Goal: Task Accomplishment & Management: Use online tool/utility

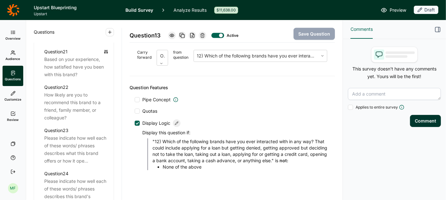
scroll to position [1048, 0]
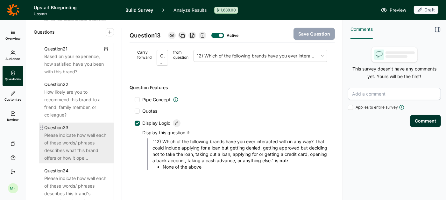
click at [56, 139] on div "Please indicate how well each of these words/ phrases describes what this brand…" at bounding box center [76, 147] width 64 height 31
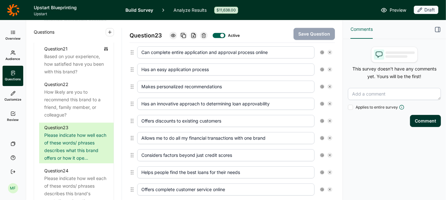
scroll to position [368, 0]
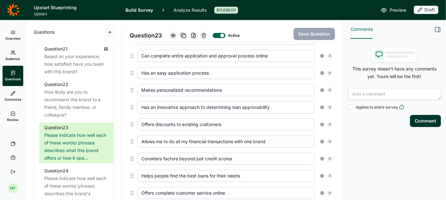
click at [209, 102] on input "Has an innovative approach to determining loan approvability" at bounding box center [225, 107] width 177 height 12
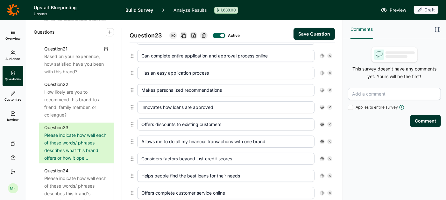
type input "Innovates how loans are approved"
click at [322, 33] on button "Save Question" at bounding box center [313, 34] width 41 height 12
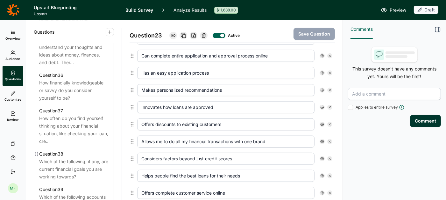
scroll to position [1573, 0]
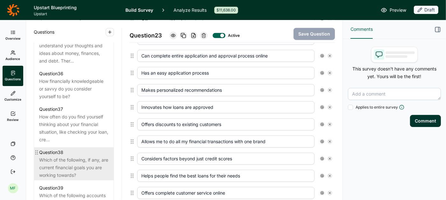
click at [79, 149] on div "Question 38" at bounding box center [73, 153] width 69 height 8
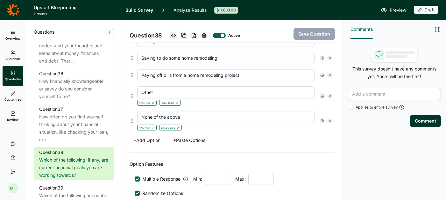
scroll to position [313, 0]
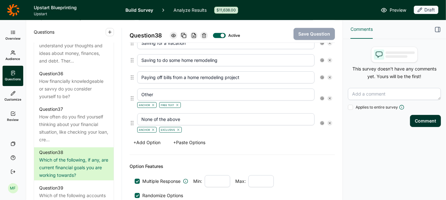
click at [151, 140] on button "+ Add Option" at bounding box center [146, 142] width 35 height 9
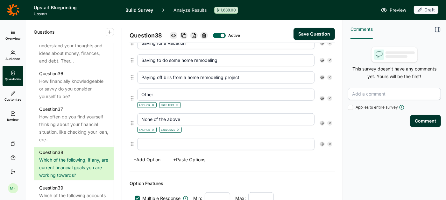
scroll to position [330, 0]
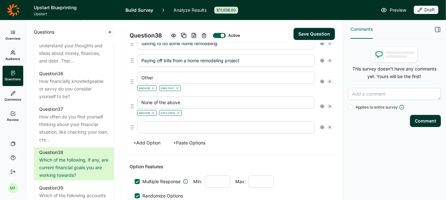
click at [152, 122] on input "text" at bounding box center [225, 127] width 177 height 12
type input "Saving for retirement"
click at [223, 139] on div "+ Add Option + Paste Options" at bounding box center [231, 143] width 205 height 9
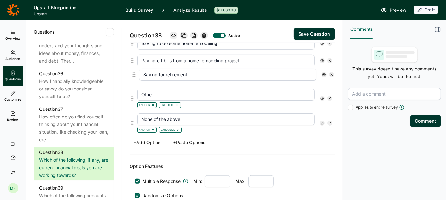
drag, startPoint x: 130, startPoint y: 123, endPoint x: 132, endPoint y: 71, distance: 52.2
click at [132, 71] on div "Paying off a mortgage Saving to buy a home Saving to buy a car Paying off stude…" at bounding box center [231, 17] width 205 height 238
type input "Saving for retirement"
type input "Other"
type input "None of the above"
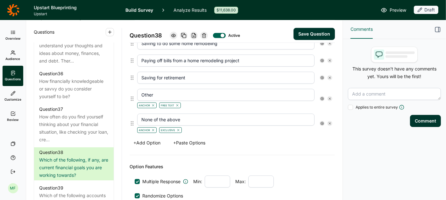
click at [313, 33] on button "Save Question" at bounding box center [313, 34] width 41 height 12
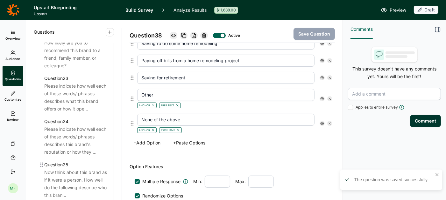
scroll to position [1095, 0]
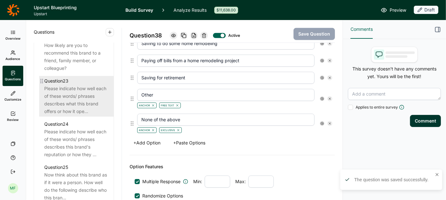
click at [75, 91] on div "Please indicate how well each of these words/ phrases describes what this brand…" at bounding box center [76, 100] width 64 height 31
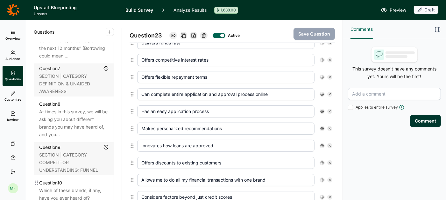
scroll to position [506, 0]
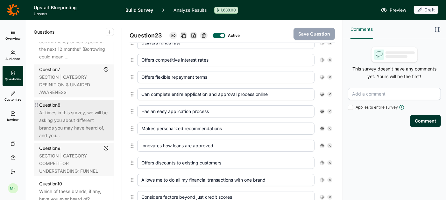
click at [97, 111] on div "At times in this survey, we will be asking you about different brands you may h…" at bounding box center [73, 124] width 69 height 31
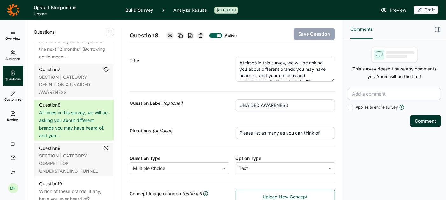
click at [255, 76] on textarea "At times in this survey, we will be asking you about different brands you may h…" at bounding box center [285, 69] width 100 height 25
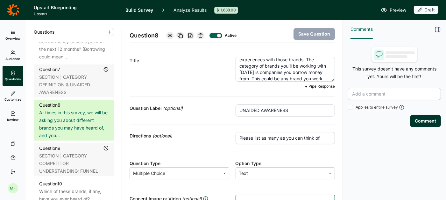
scroll to position [38, 0]
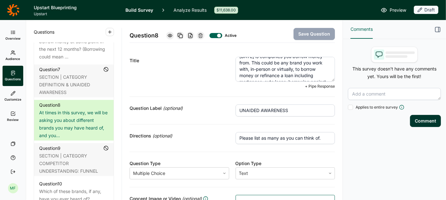
click at [11, 119] on span "Review" at bounding box center [12, 120] width 11 height 4
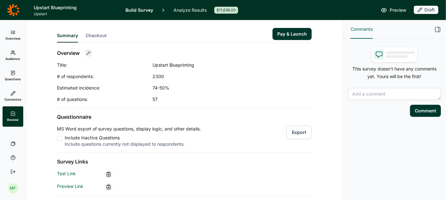
click at [299, 135] on button "Export" at bounding box center [298, 132] width 25 height 13
click at [11, 77] on span "Questions" at bounding box center [13, 79] width 16 height 4
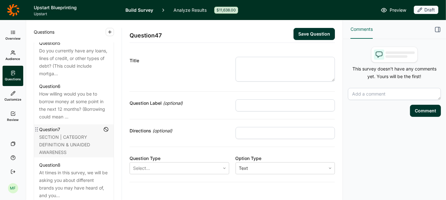
scroll to position [490, 0]
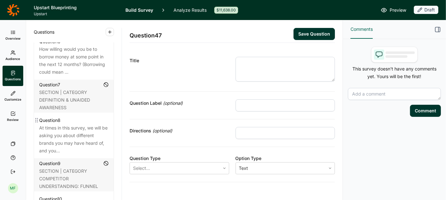
click at [79, 124] on div "At times in this survey, we will be asking you about different brands you may h…" at bounding box center [73, 139] width 69 height 31
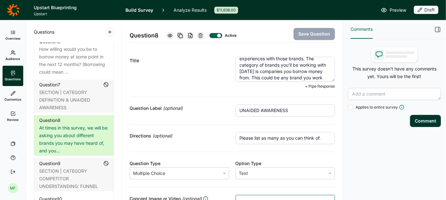
scroll to position [64, 0]
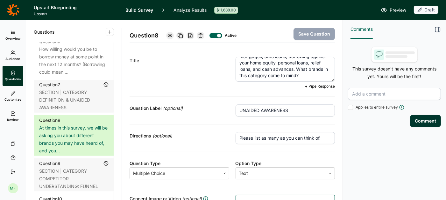
drag, startPoint x: 239, startPoint y: 62, endPoint x: 335, endPoint y: 90, distance: 100.1
click at [335, 90] on div "Title At times in this survey, we will be asking you about different brands you…" at bounding box center [231, 73] width 205 height 48
paste textarea "This survey is about brands you might work with when borrowing money. At times,…"
type textarea "This survey is about brands you might work with when borrowing money. At times,…"
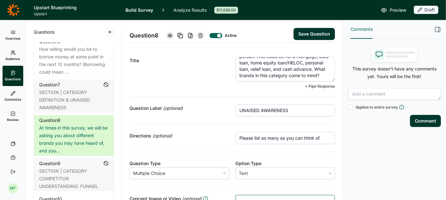
click at [323, 30] on button "Save Question" at bounding box center [313, 34] width 41 height 12
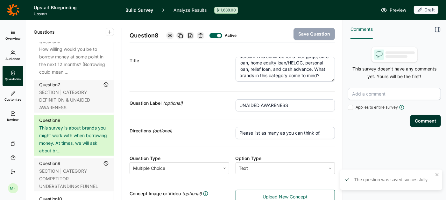
click at [12, 115] on use at bounding box center [13, 114] width 4 height 4
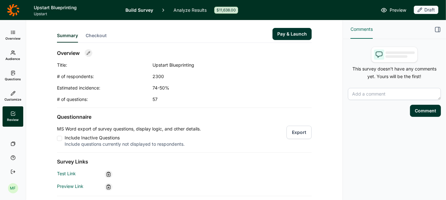
click at [294, 131] on button "Export" at bounding box center [298, 132] width 25 height 13
